Goal: Information Seeking & Learning: Learn about a topic

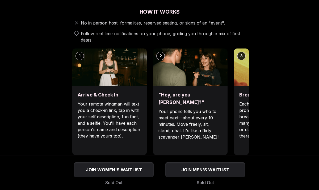
scroll to position [189, 0]
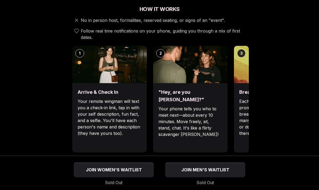
click at [211, 115] on p "Your phone tells you who to meet next—about every 10 minutes. Move freely, sit,…" at bounding box center [191, 121] width 64 height 32
click at [238, 111] on div "Break the ice with prompts Each date will have new convo prompts on screen to h…" at bounding box center [271, 117] width 74 height 69
click at [246, 98] on p "Each date will have new convo prompts on screen to help break the ice. Cycle th…" at bounding box center [271, 117] width 64 height 38
click at [243, 77] on img at bounding box center [271, 64] width 74 height 37
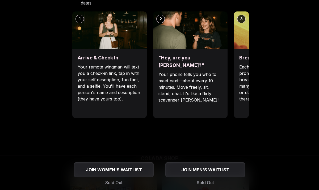
scroll to position [222, 0]
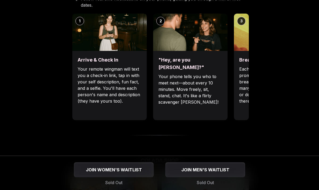
click at [219, 72] on div ""Hey, are you [PERSON_NAME]?" Your phone tells you who to meet next—about every…" at bounding box center [190, 85] width 74 height 69
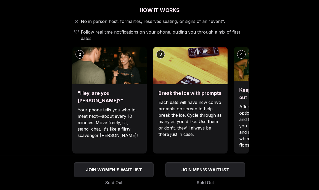
scroll to position [182, 0]
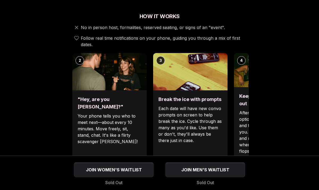
click at [193, 105] on div "Break the ice with prompts Each date will have new convo prompts on screen to h…" at bounding box center [190, 124] width 74 height 69
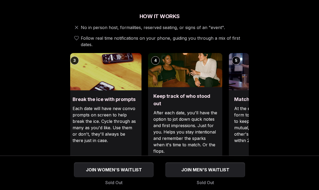
click at [191, 115] on div "Keep track of who stood out After each date, you'll have the option to jot down…" at bounding box center [185, 123] width 74 height 72
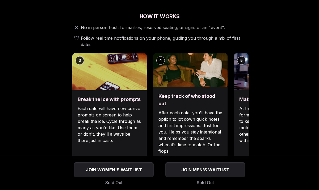
click at [159, 115] on p "After each date, you'll have the option to jot down quick notes and first impre…" at bounding box center [191, 131] width 64 height 45
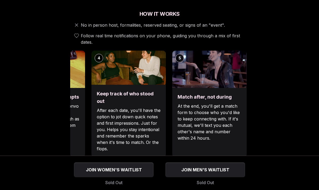
scroll to position [186, 0]
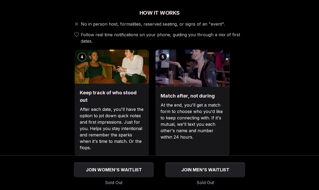
click at [155, 118] on div "Match after, not during At the end, you'll get a match form to choose who you'd…" at bounding box center [192, 121] width 74 height 69
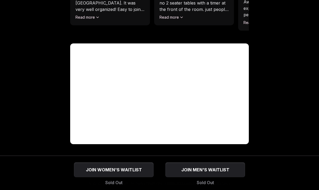
scroll to position [484, 0]
